Goal: Information Seeking & Learning: Learn about a topic

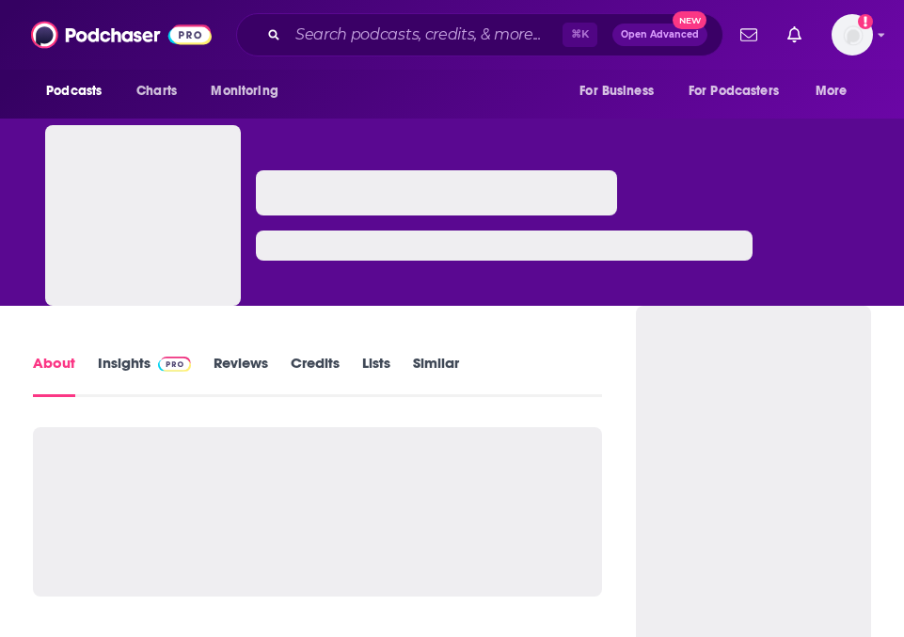
click at [119, 373] on link "Insights" at bounding box center [144, 375] width 93 height 43
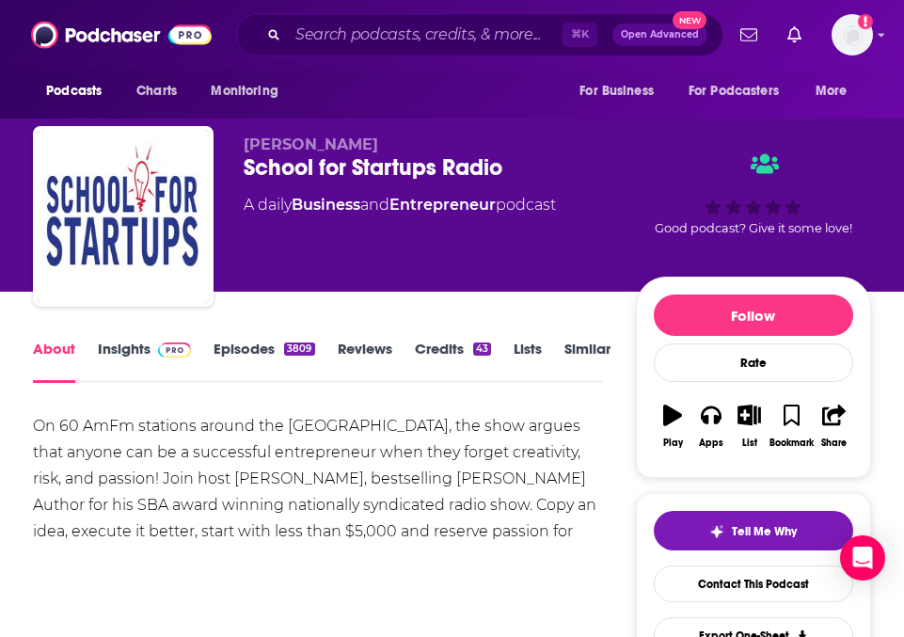
click at [145, 361] on link "Insights" at bounding box center [144, 361] width 93 height 43
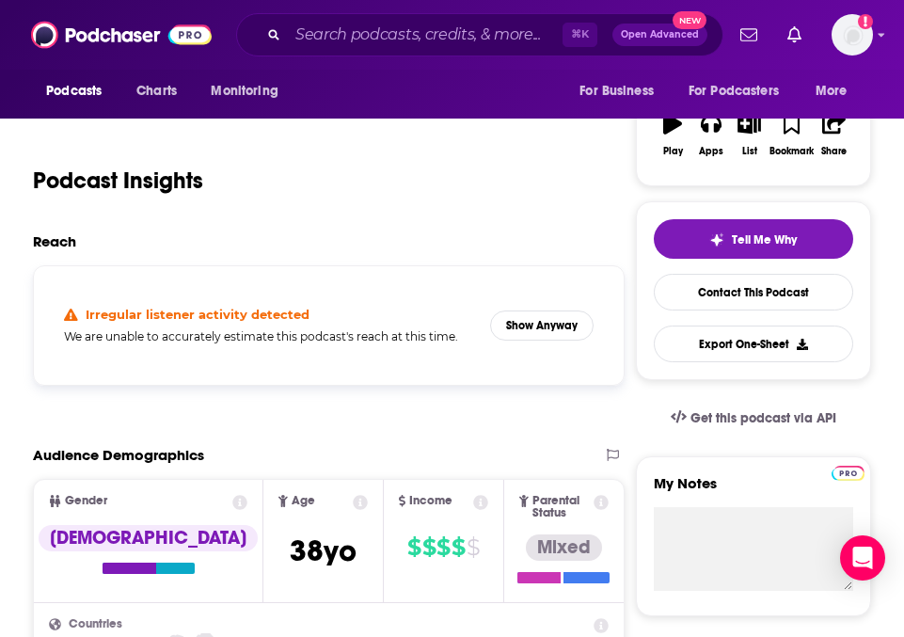
scroll to position [293, 0]
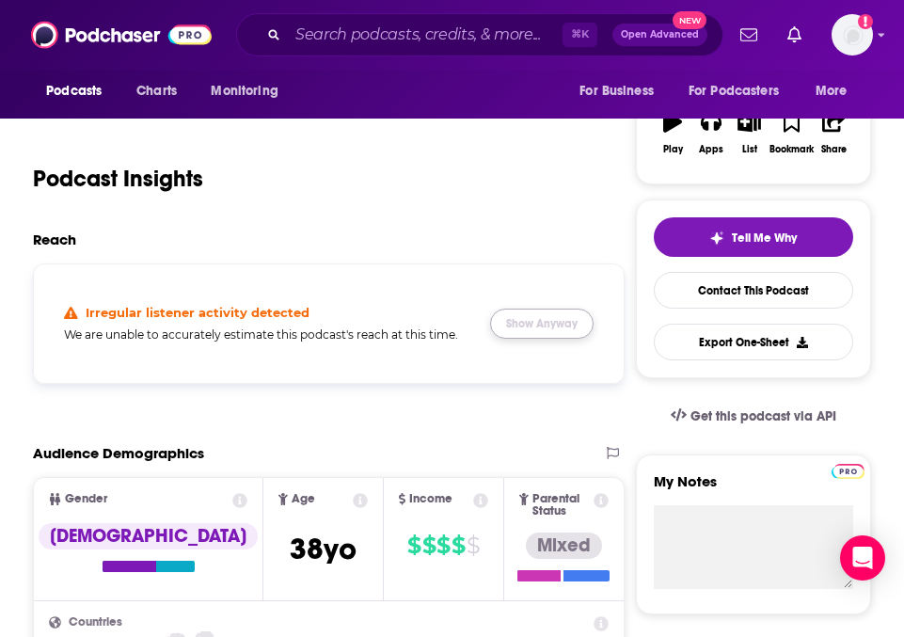
click at [523, 309] on button "Show Anyway" at bounding box center [541, 324] width 103 height 30
